Goal: Task Accomplishment & Management: Use online tool/utility

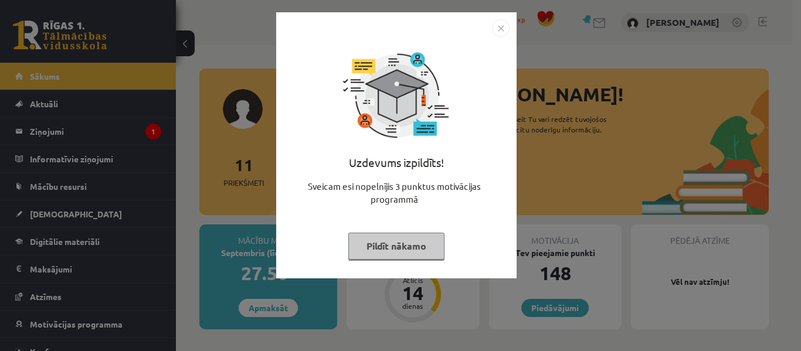
click at [389, 247] on button "Pildīt nākamo" at bounding box center [396, 246] width 96 height 27
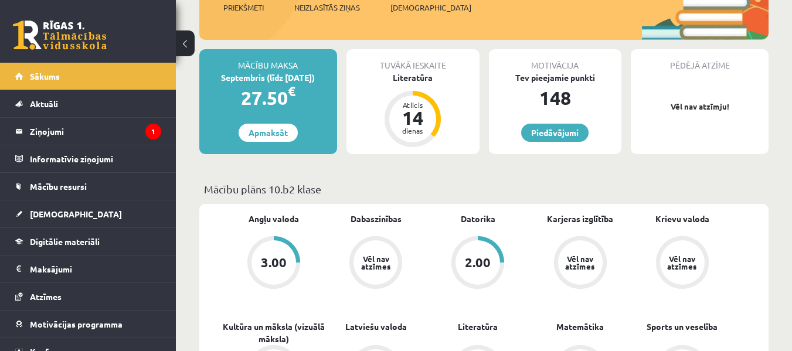
scroll to position [234, 0]
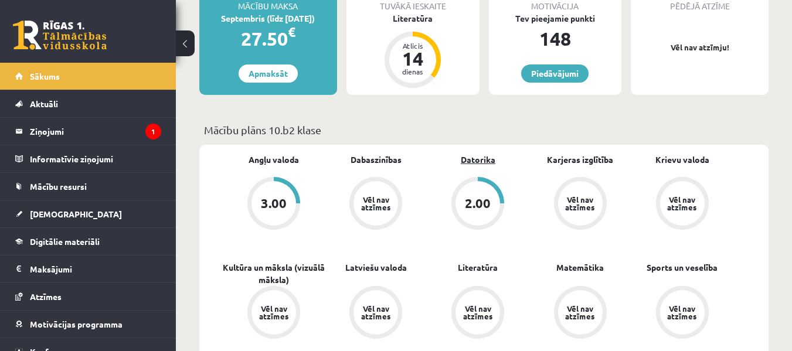
click at [473, 157] on link "Datorika" at bounding box center [478, 160] width 35 height 12
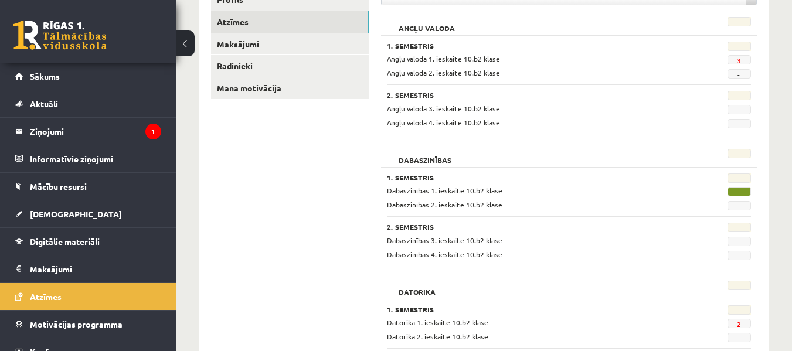
scroll to position [234, 0]
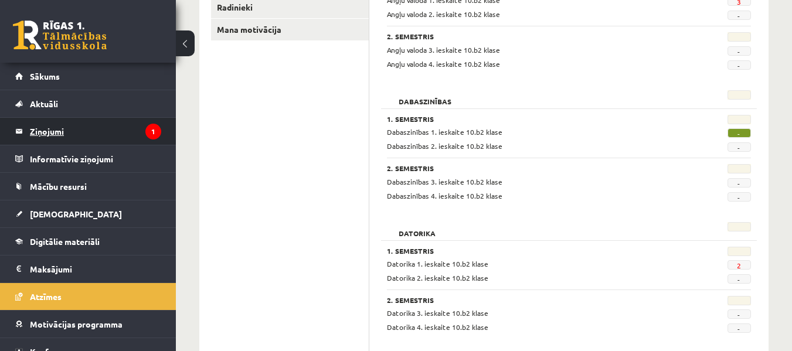
click at [66, 137] on legend "Ziņojumi 1" at bounding box center [95, 131] width 131 height 27
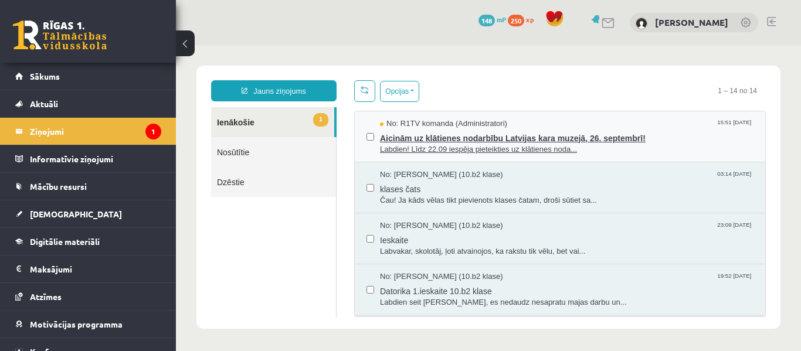
click at [440, 141] on span "Aicinām uz klātienes nodarbību Latvijas kara muzejā, 26. septembrī!" at bounding box center [566, 137] width 373 height 15
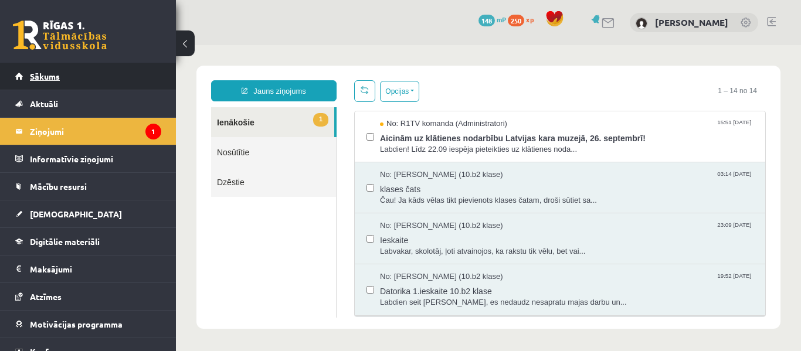
click at [60, 75] on link "Sākums" at bounding box center [88, 76] width 146 height 27
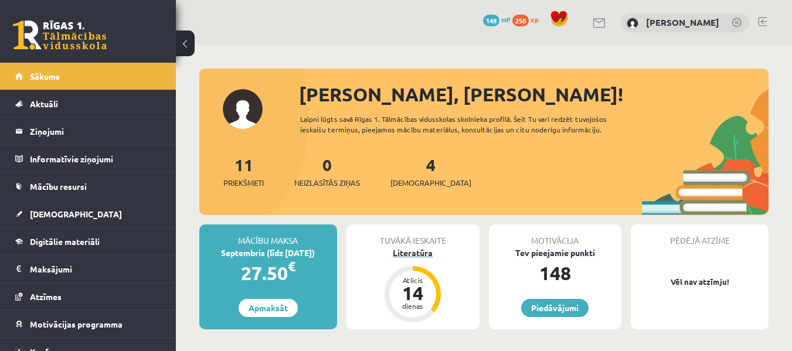
click at [415, 253] on div "Literatūra" at bounding box center [412, 253] width 133 height 12
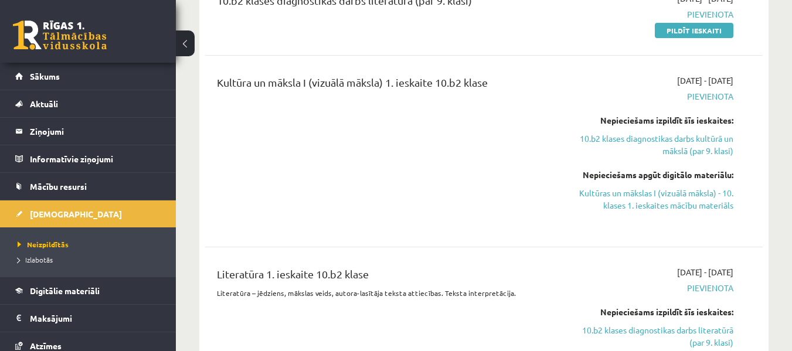
scroll to position [469, 0]
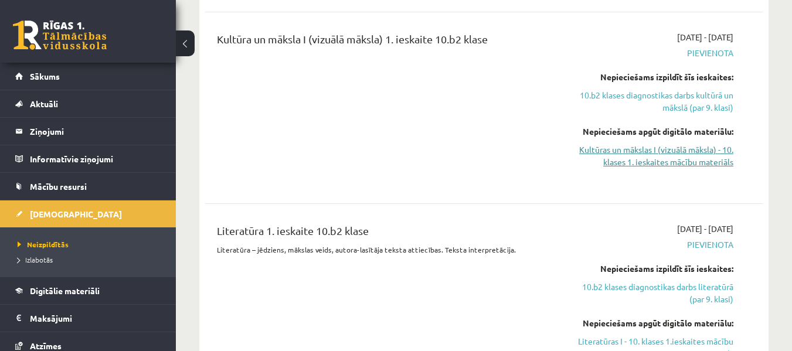
click at [651, 156] on link "Kultūras un mākslas I (vizuālā māksla) - 10. klases 1. ieskaites mācību materiā…" at bounding box center [653, 156] width 161 height 25
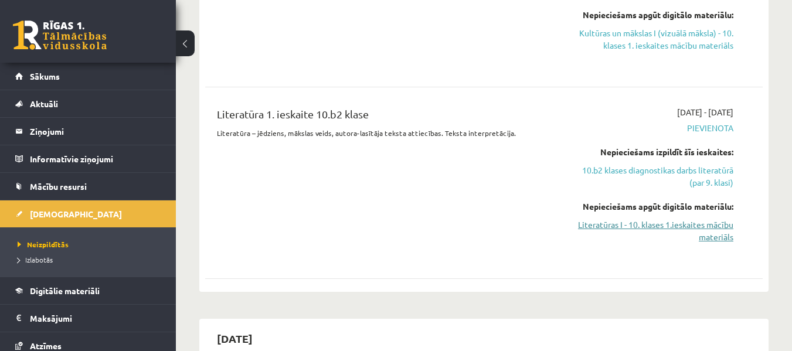
scroll to position [586, 0]
click at [598, 38] on link "Kultūras un mākslas I (vizuālā māksla) - 10. klases 1. ieskaites mācību materiā…" at bounding box center [653, 38] width 161 height 25
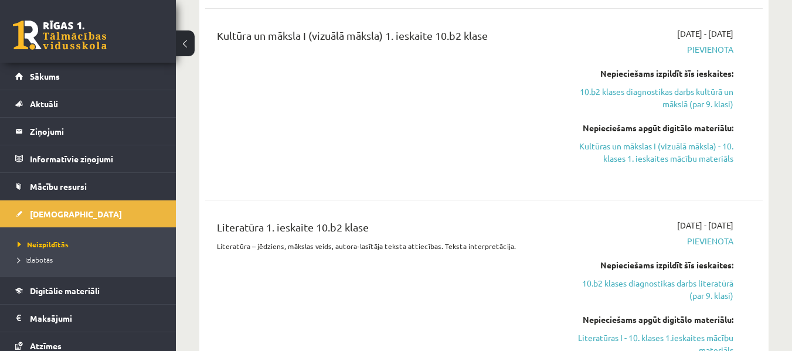
scroll to position [469, 0]
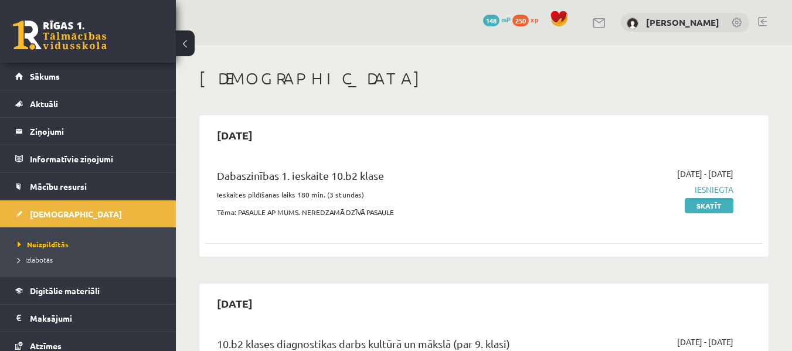
scroll to position [469, 0]
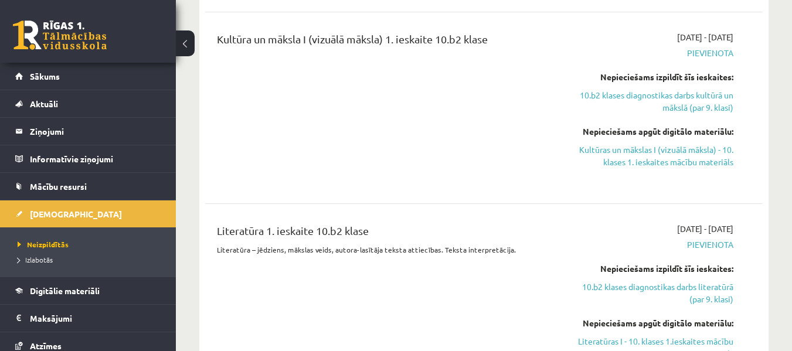
drag, startPoint x: 198, startPoint y: 1, endPoint x: 196, endPoint y: 8, distance: 7.3
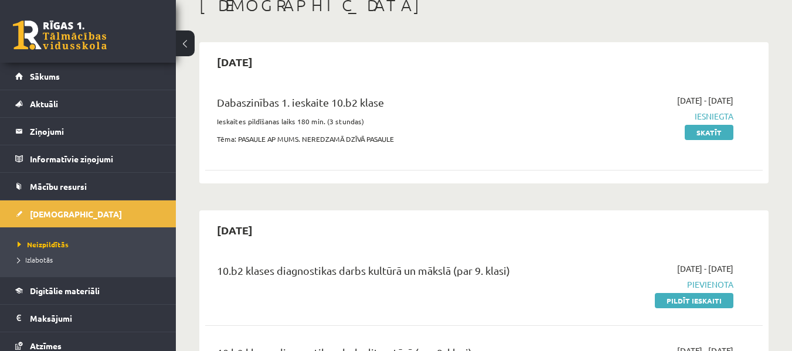
scroll to position [0, 0]
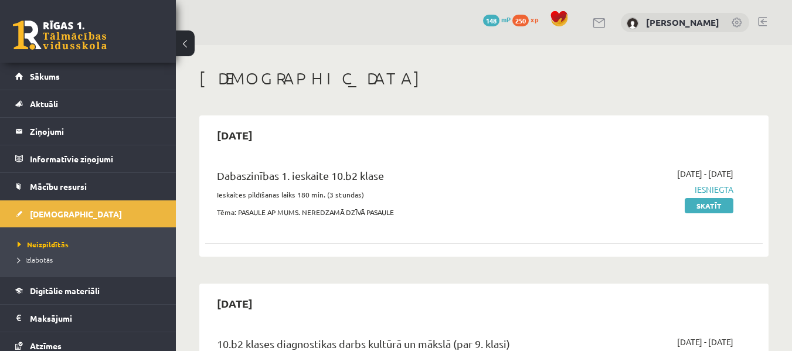
click at [760, 20] on link at bounding box center [762, 21] width 9 height 9
